Goal: Information Seeking & Learning: Learn about a topic

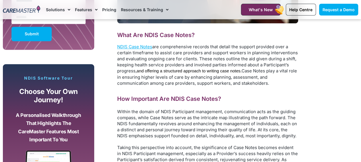
scroll to position [431, 0]
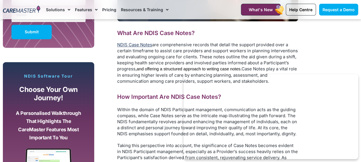
click at [126, 45] on link "NDIS Case Notes" at bounding box center [134, 44] width 35 height 5
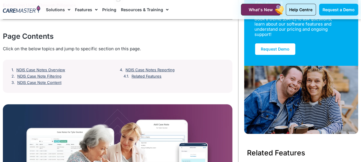
scroll to position [57, 0]
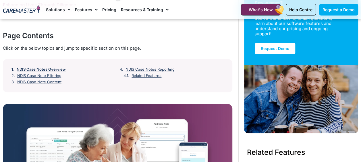
click at [60, 69] on link "NDIS Case Notes Overview" at bounding box center [41, 69] width 49 height 5
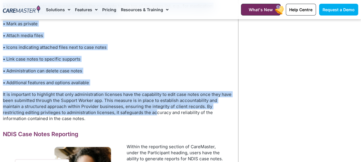
scroll to position [1683, 0]
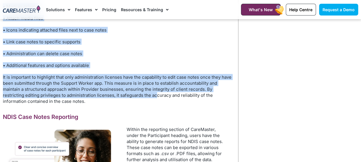
drag, startPoint x: 3, startPoint y: 38, endPoint x: 134, endPoint y: 110, distance: 150.0
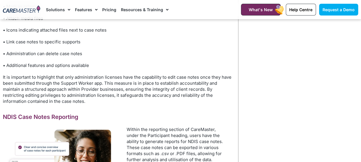
drag, startPoint x: 134, startPoint y: 110, endPoint x: 102, endPoint y: 116, distance: 33.3
click at [102, 104] on p "It is important to highlight that only administration licenses have the capabil…" at bounding box center [117, 89] width 229 height 30
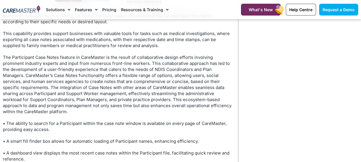
scroll to position [1999, 0]
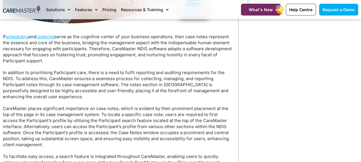
scroll to position [66, 0]
